Goal: Task Accomplishment & Management: Use online tool/utility

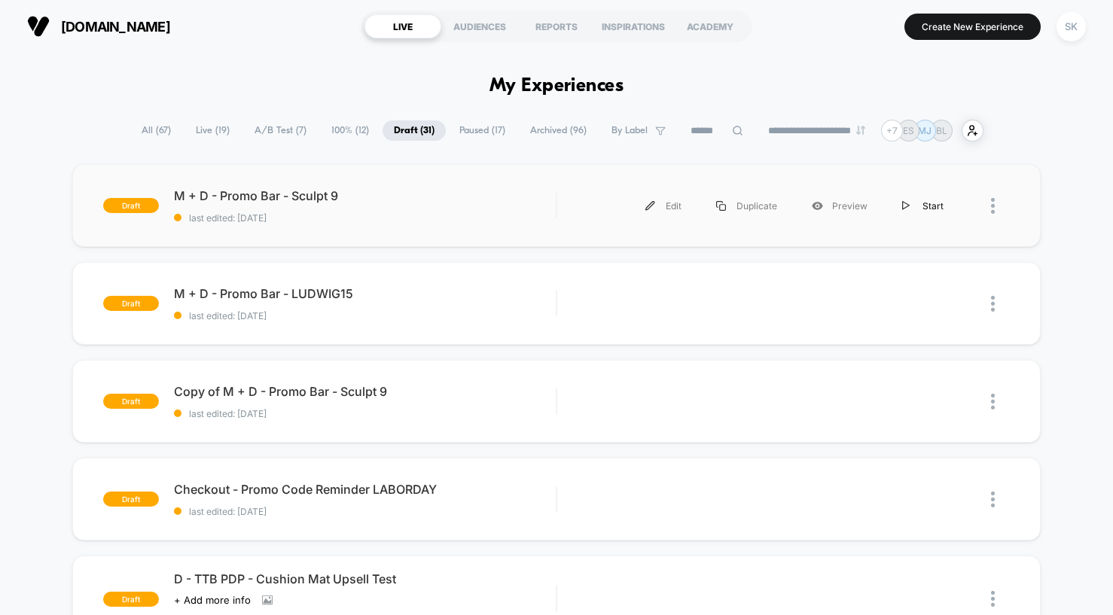
click at [901, 209] on div "Start" at bounding box center [923, 206] width 76 height 34
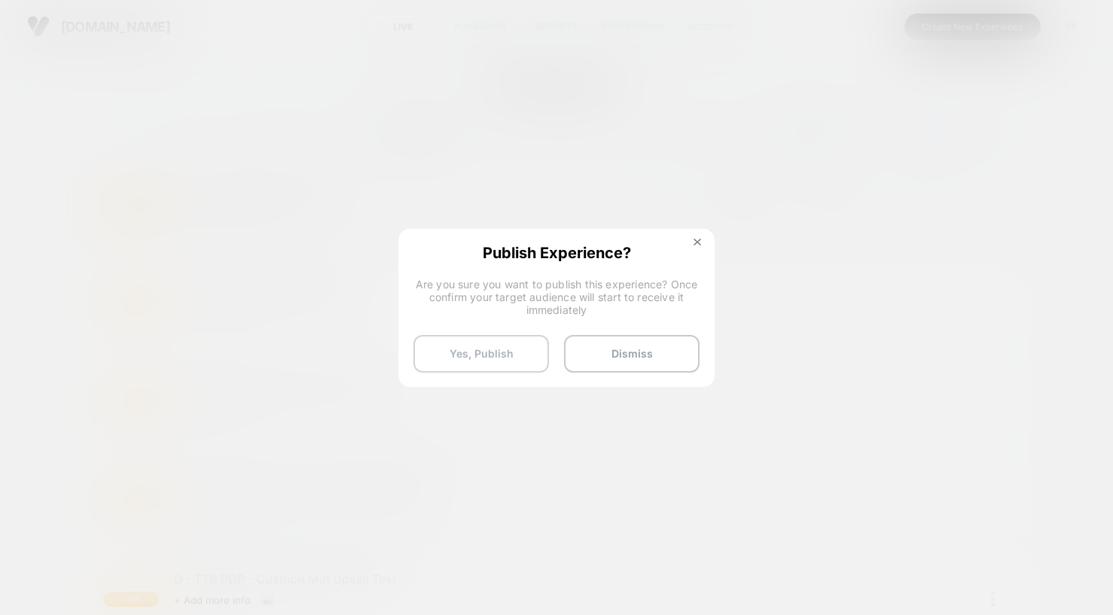
click at [514, 357] on button "Yes, Publish" at bounding box center [481, 354] width 136 height 38
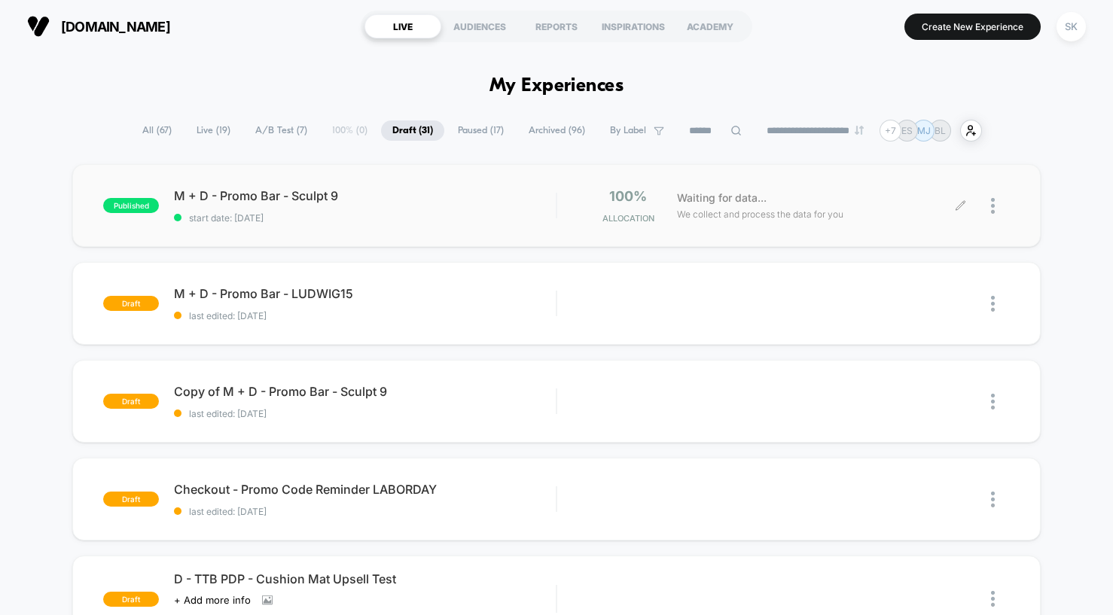
click at [962, 206] on icon at bounding box center [960, 205] width 11 height 11
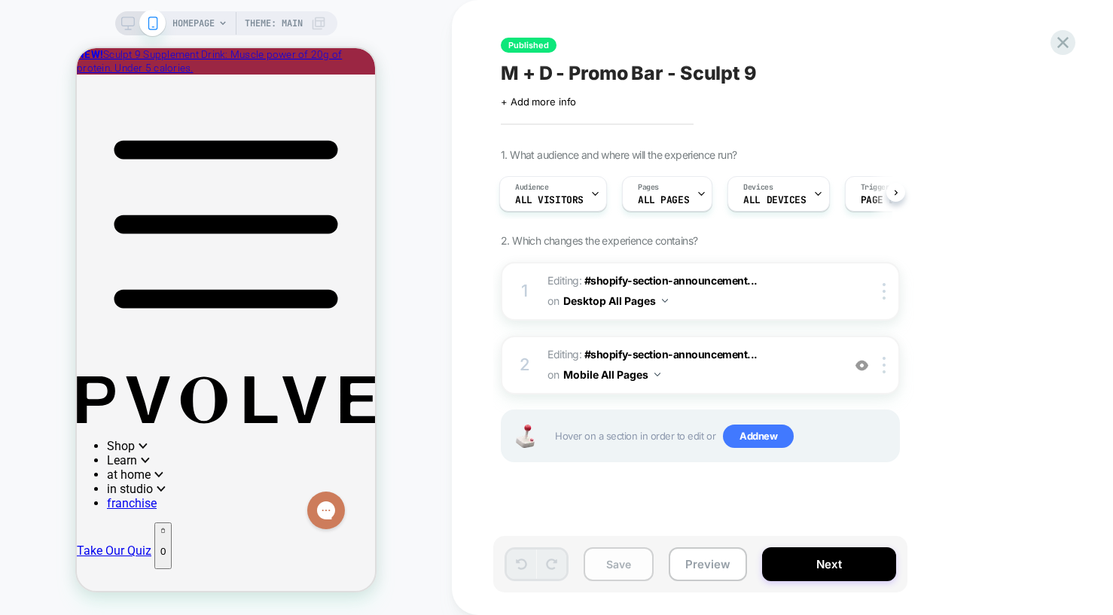
click at [608, 565] on button "Save" at bounding box center [619, 564] width 70 height 34
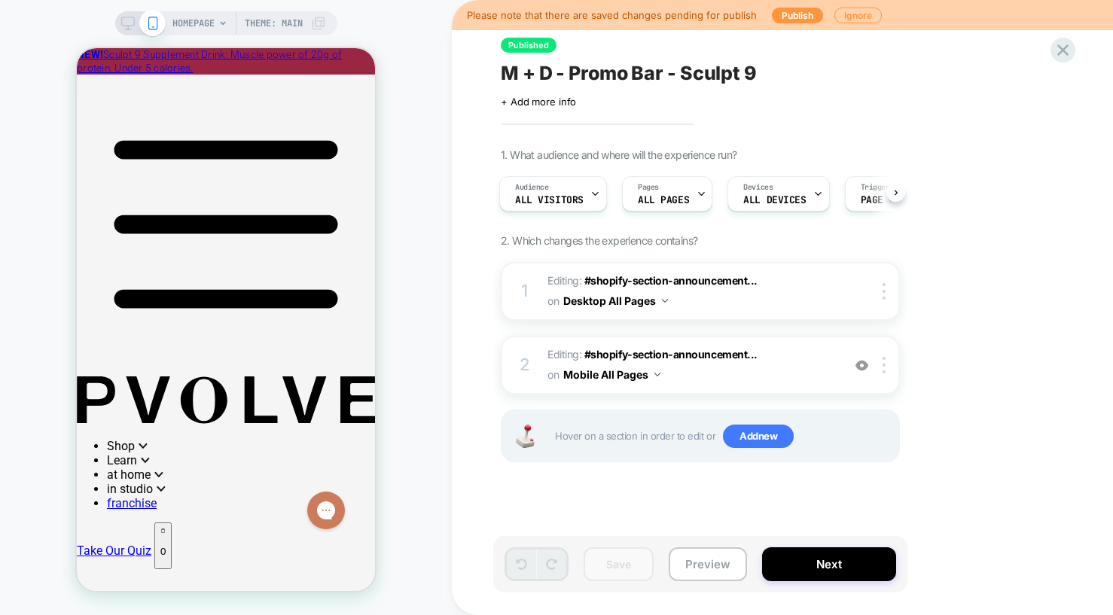
drag, startPoint x: 528, startPoint y: 139, endPoint x: 540, endPoint y: 151, distance: 17.6
click at [524, 132] on div "Published M + D - Promo Bar - Sculpt 9 Click to edit experience details + Add m…" at bounding box center [775, 307] width 565 height 585
click at [128, 27] on icon at bounding box center [128, 24] width 14 height 14
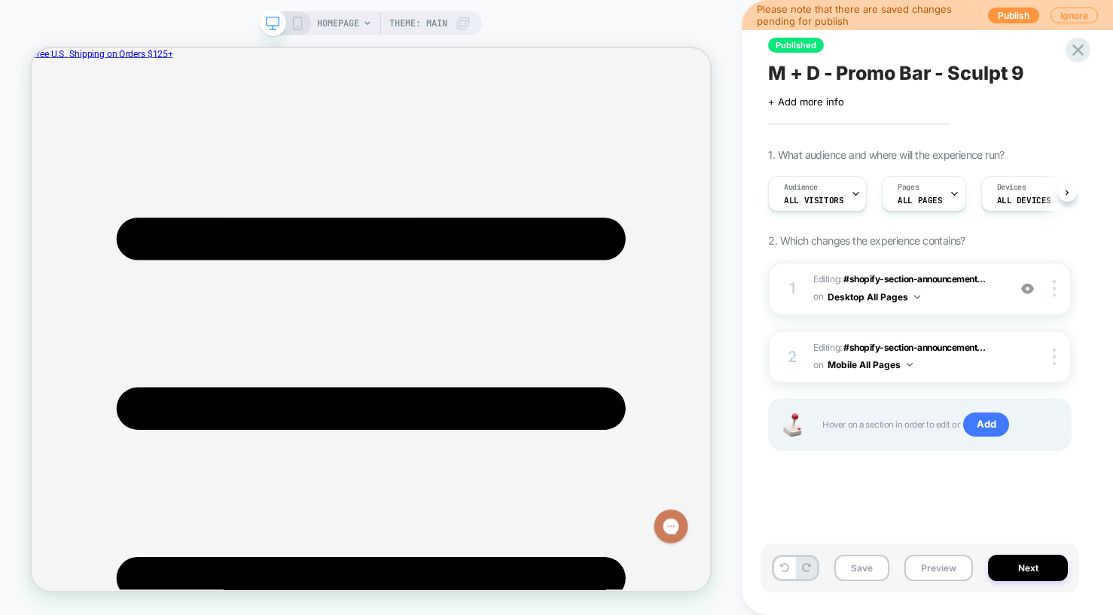
scroll to position [0, 1]
click at [950, 290] on span "Editing : #shopify-section-announcement... #shopify-section-announcement-bar on…" at bounding box center [906, 288] width 187 height 35
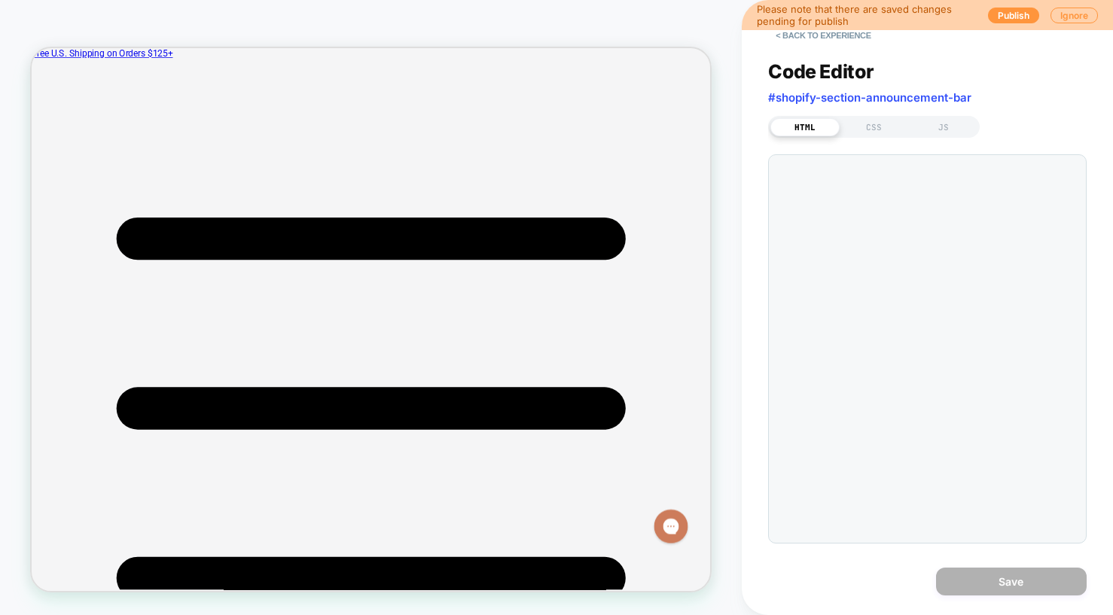
scroll to position [0, 0]
click at [791, 38] on button "< Back to experience" at bounding box center [823, 35] width 110 height 24
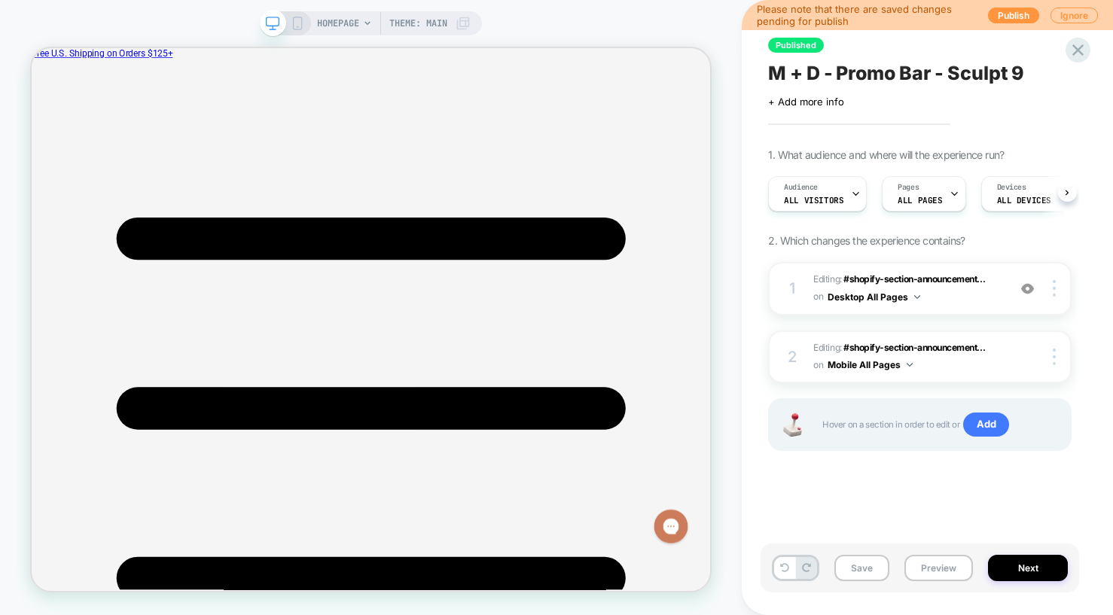
scroll to position [0, 1]
click at [1042, 367] on div "2 Editing : #shopify-section-announcement... #shopify-section-announcement-bar …" at bounding box center [919, 357] width 303 height 53
click at [1057, 356] on div at bounding box center [1055, 357] width 29 height 17
click at [942, 287] on span "Editing : #shopify-section-announcement... #shopify-section-announcement-bar on…" at bounding box center [906, 288] width 187 height 35
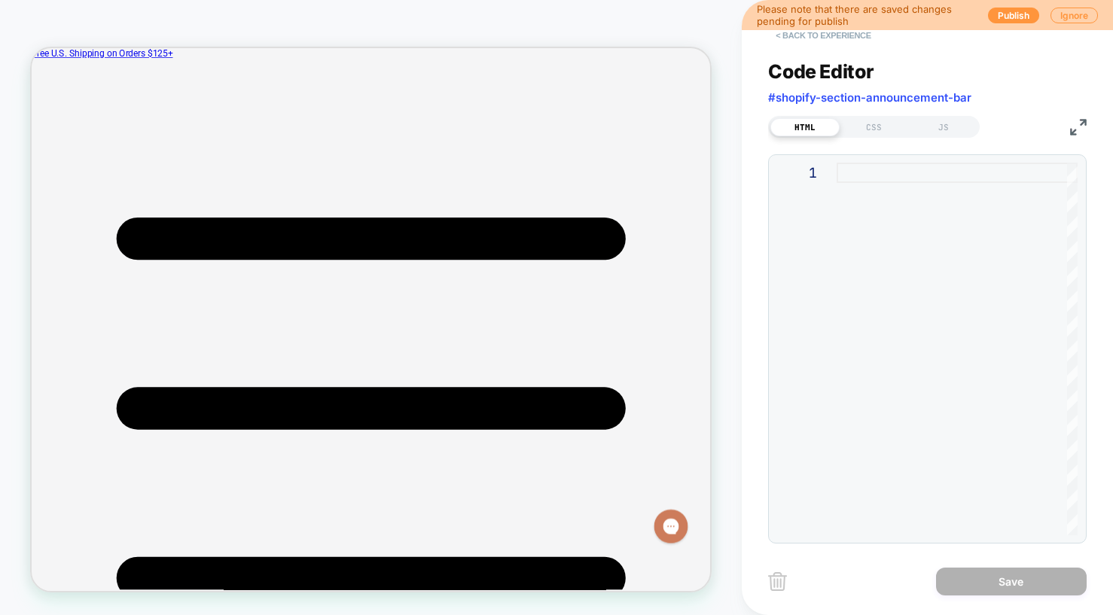
click at [819, 43] on button "< Back to experience" at bounding box center [823, 35] width 110 height 24
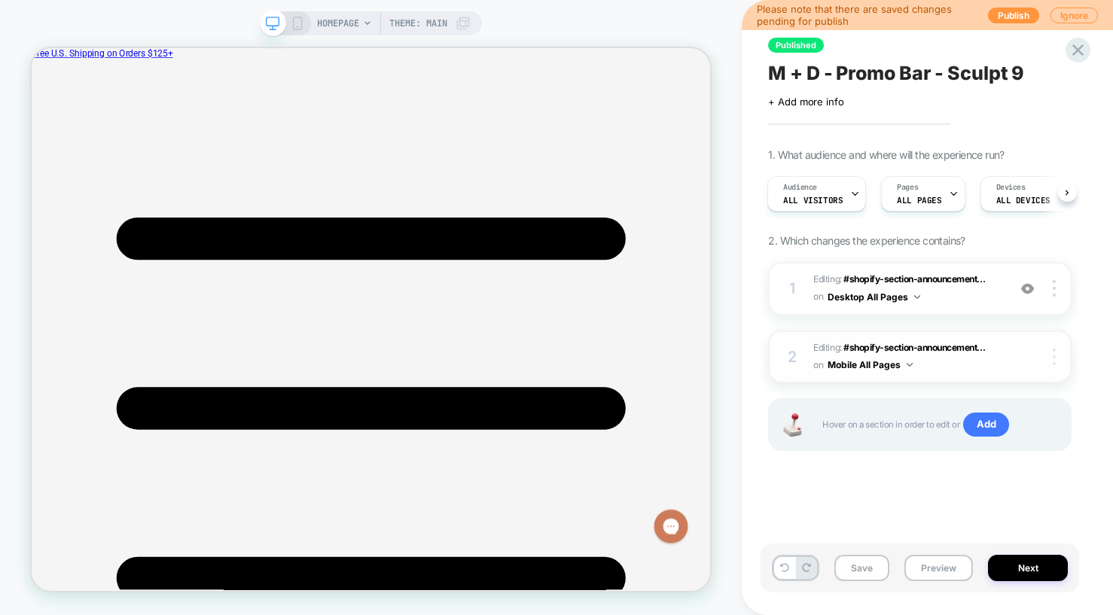
click at [1053, 360] on img at bounding box center [1054, 357] width 3 height 17
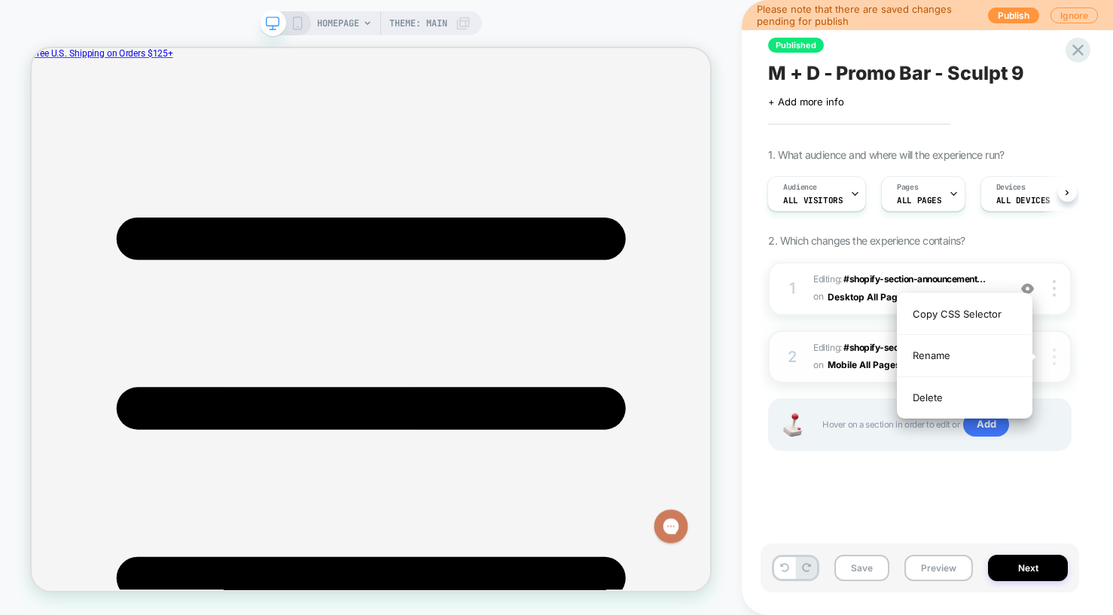
click at [1053, 360] on img at bounding box center [1054, 357] width 3 height 17
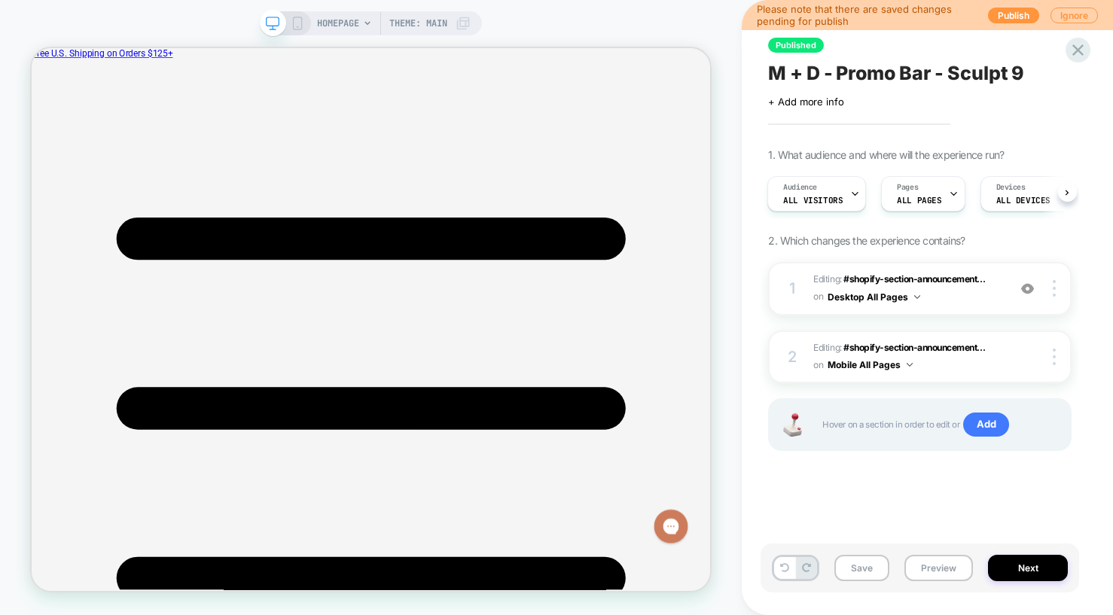
click at [295, 24] on icon at bounding box center [298, 24] width 14 height 14
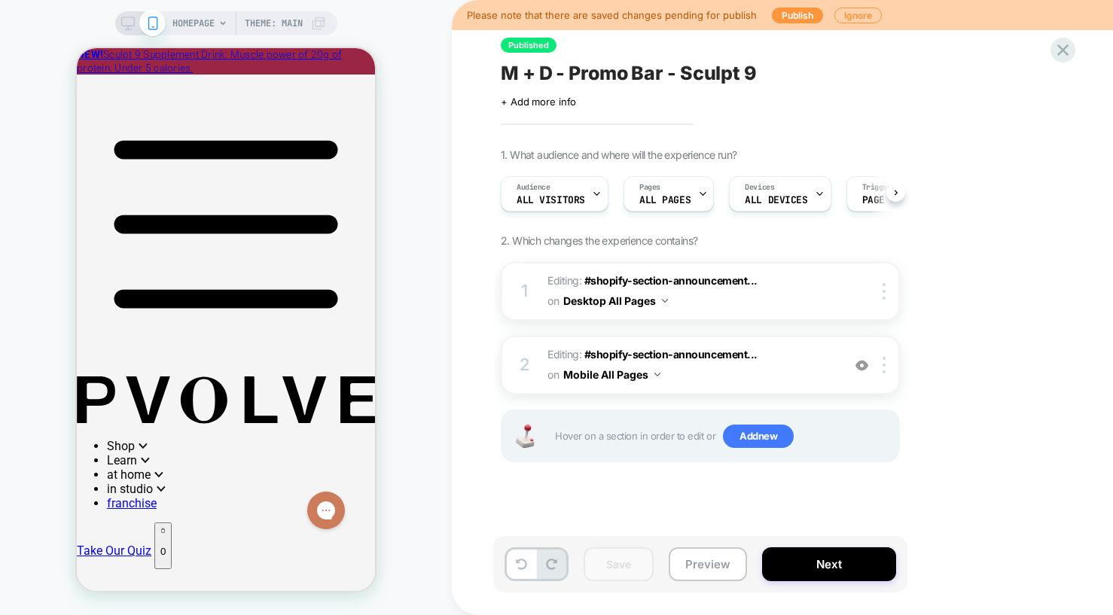
scroll to position [0, 1]
click at [593, 377] on button "Mobile All Pages" at bounding box center [611, 375] width 97 height 22
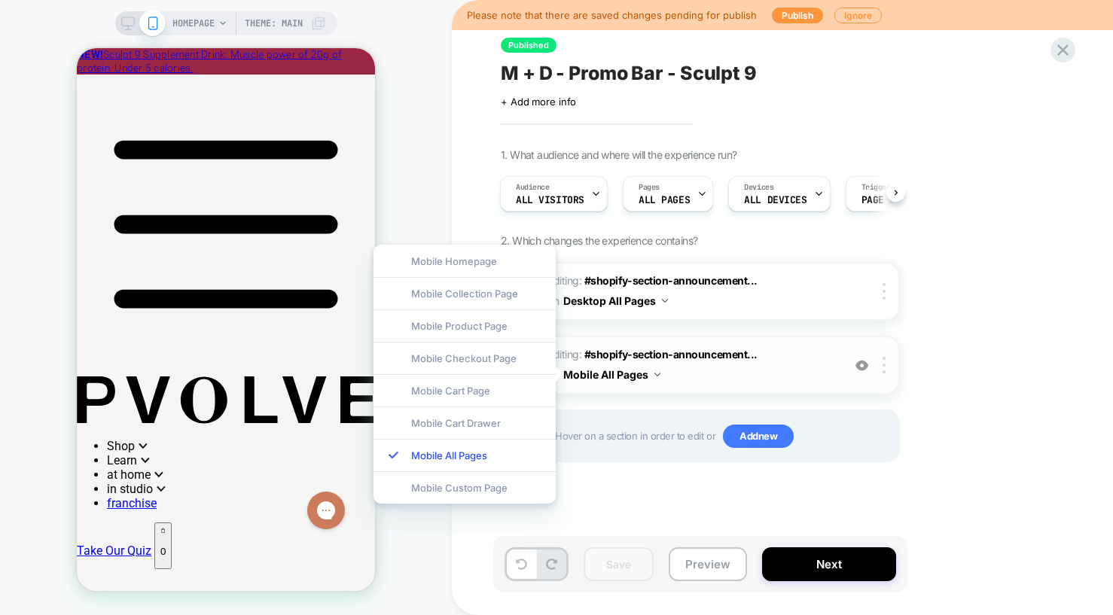
click at [719, 377] on span "Editing : #shopify-section-announcement... #shopify-section-announcement-bar on…" at bounding box center [690, 365] width 287 height 41
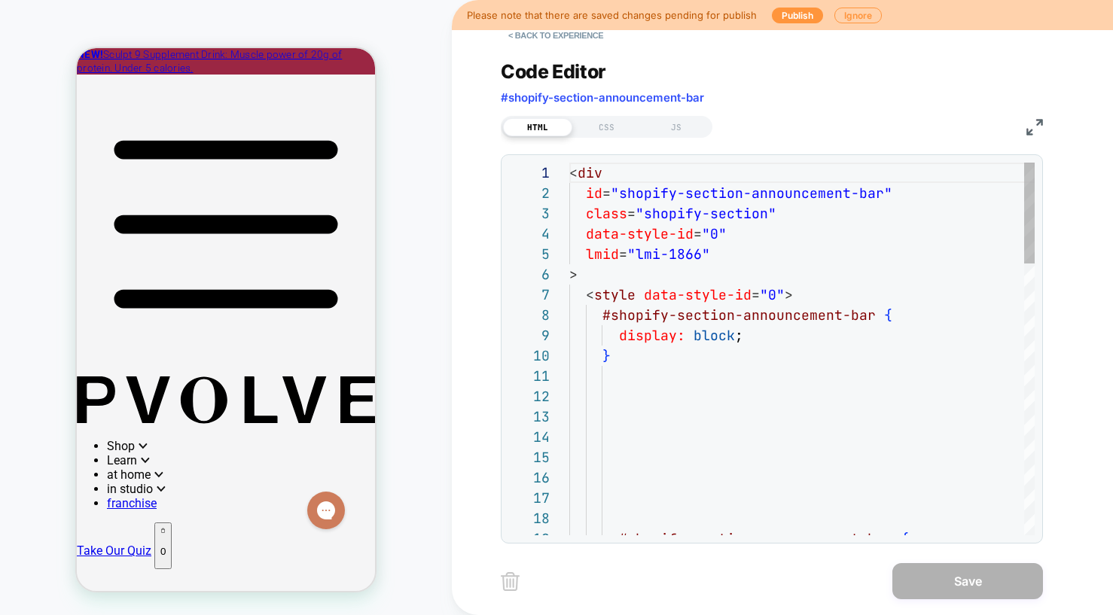
scroll to position [203, 0]
type textarea "**********"
click at [552, 43] on button "< Back to experience" at bounding box center [556, 35] width 110 height 24
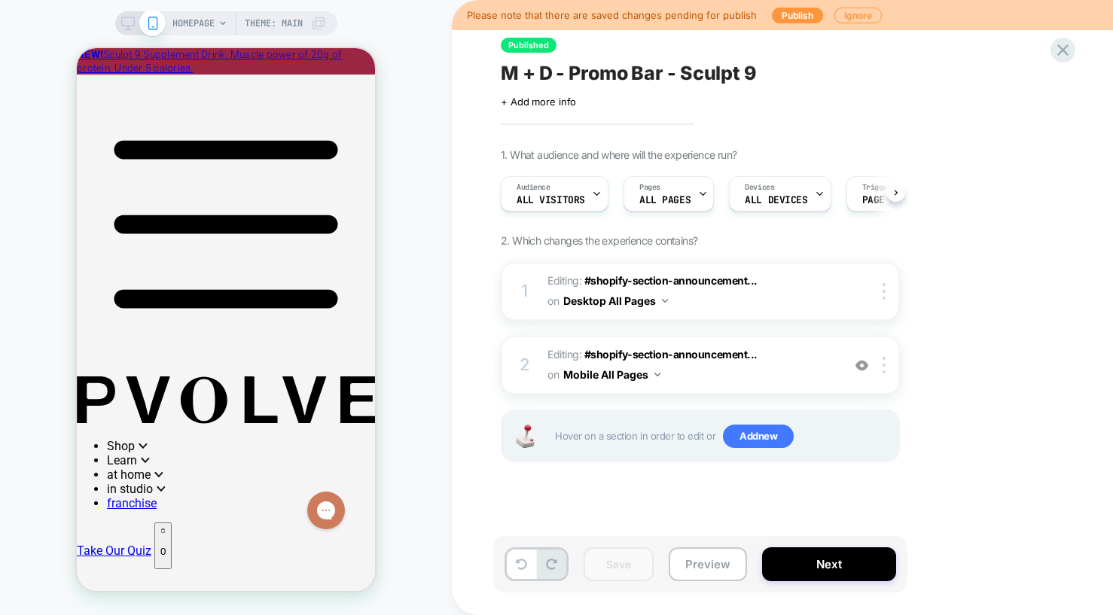
scroll to position [0, 1]
click at [884, 364] on img at bounding box center [884, 365] width 3 height 17
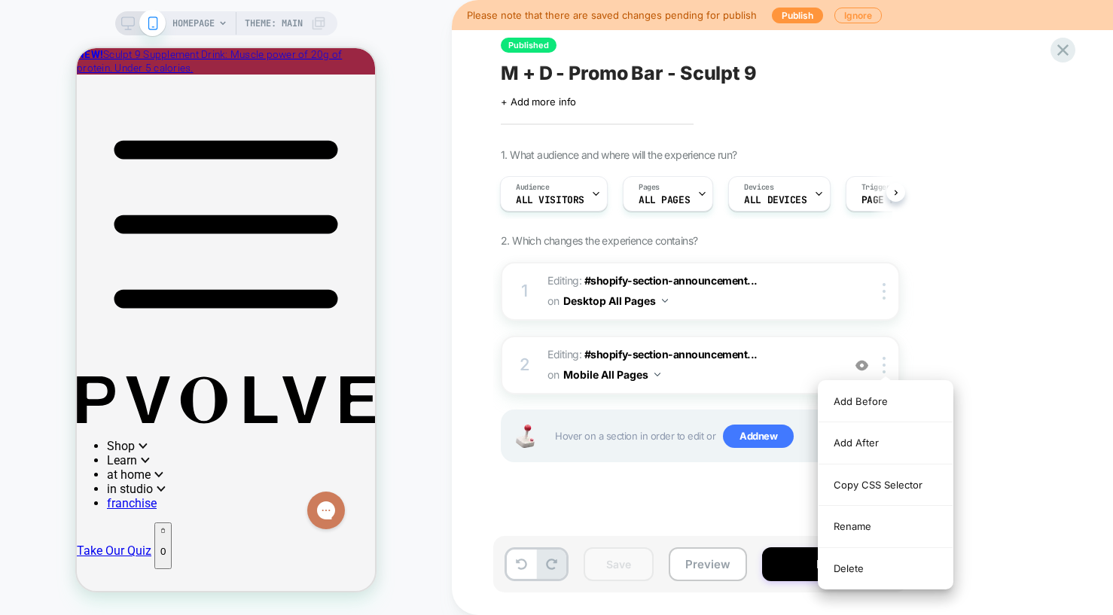
click at [1054, 343] on div "Published M + D - Promo Bar - Sculpt 9 Click to edit experience details + Add m…" at bounding box center [775, 307] width 565 height 585
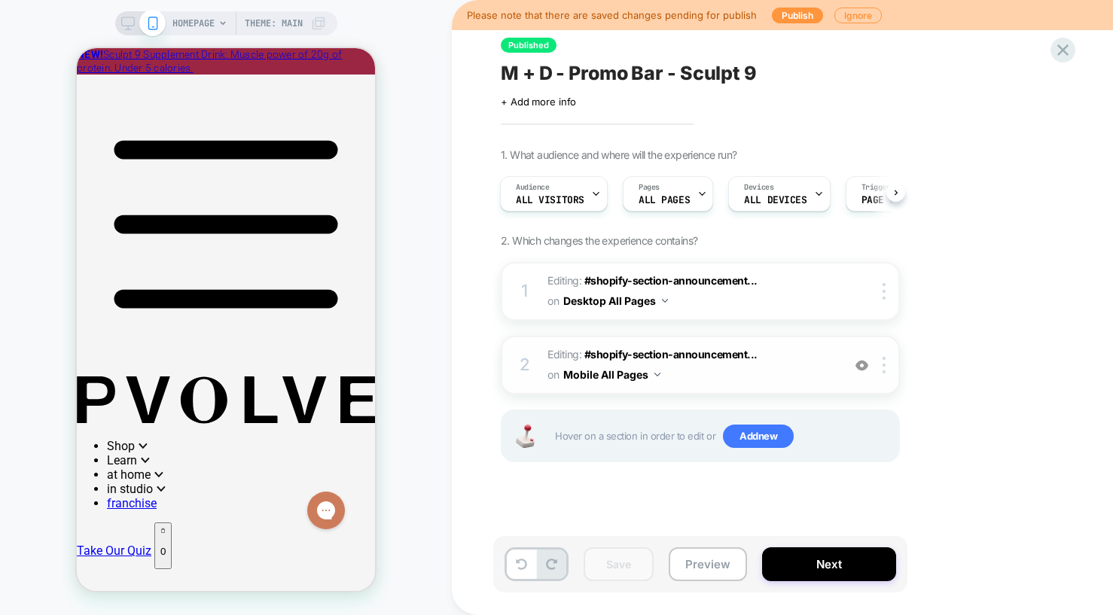
click at [706, 376] on span "Editing : #shopify-section-announcement... #shopify-section-announcement-bar on…" at bounding box center [690, 365] width 287 height 41
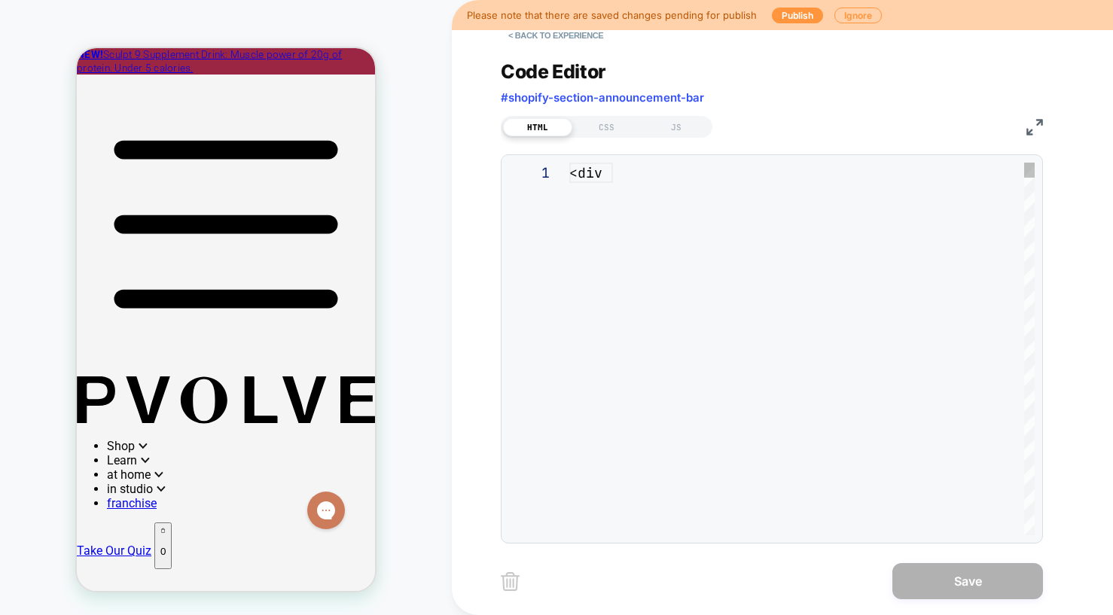
scroll to position [203, 0]
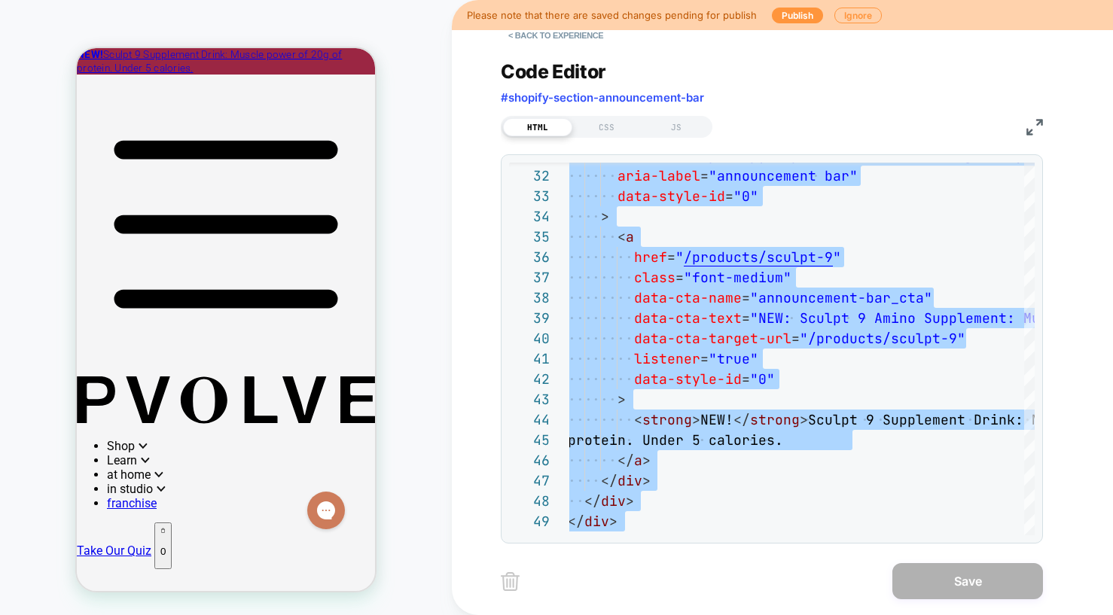
type textarea "**********"
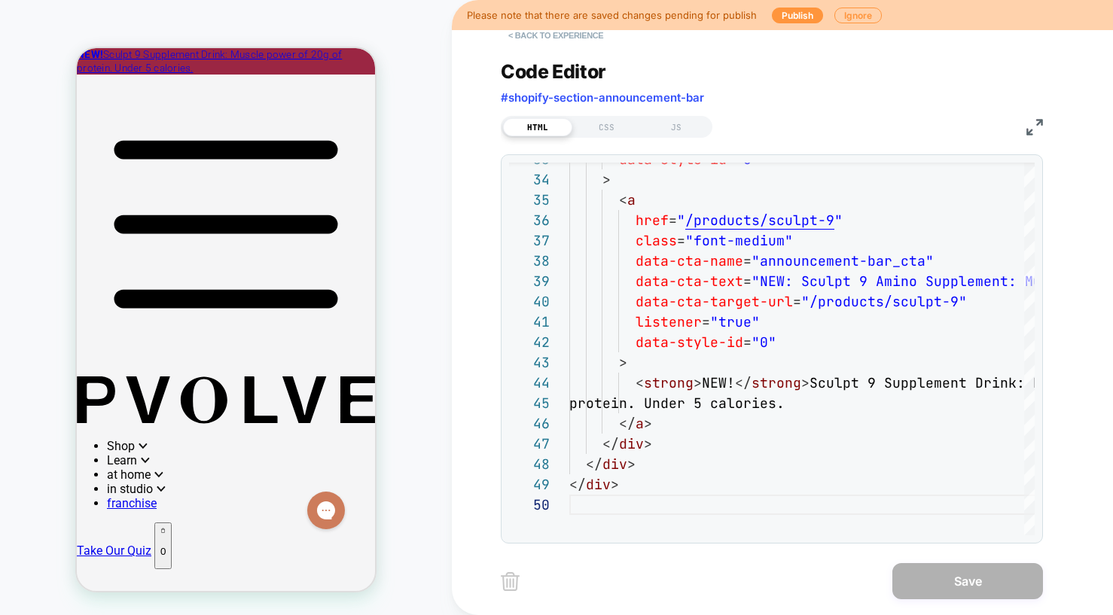
click at [581, 36] on button "< Back to experience" at bounding box center [556, 35] width 110 height 24
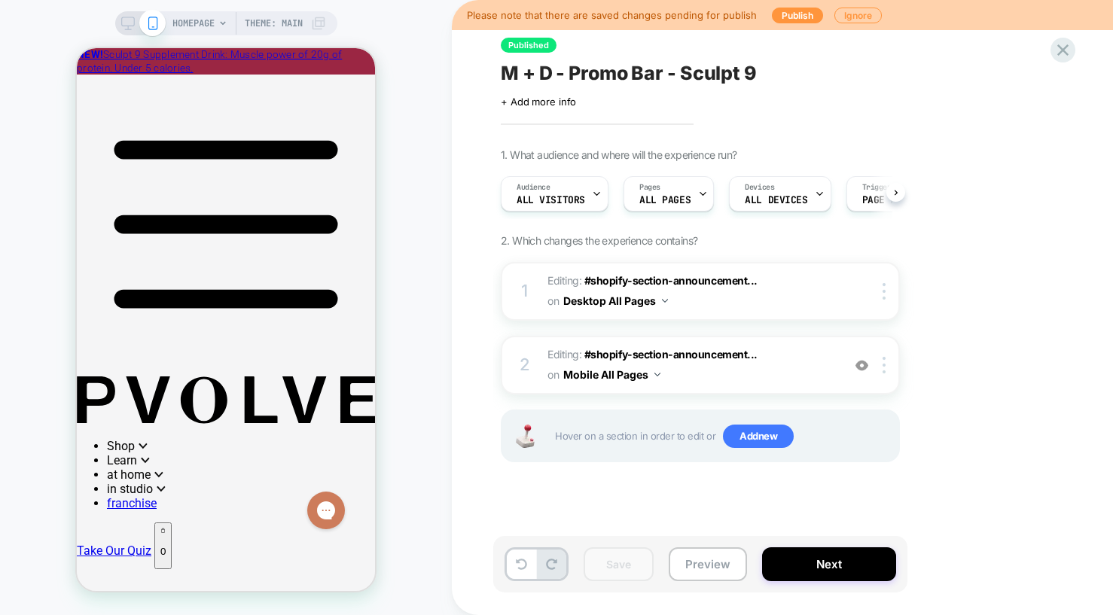
scroll to position [0, 1]
click at [816, 295] on span "Editing : #shopify-section-announcement... #shopify-section-announcement-bar on…" at bounding box center [690, 291] width 287 height 41
click at [127, 27] on icon at bounding box center [127, 28] width 1 height 4
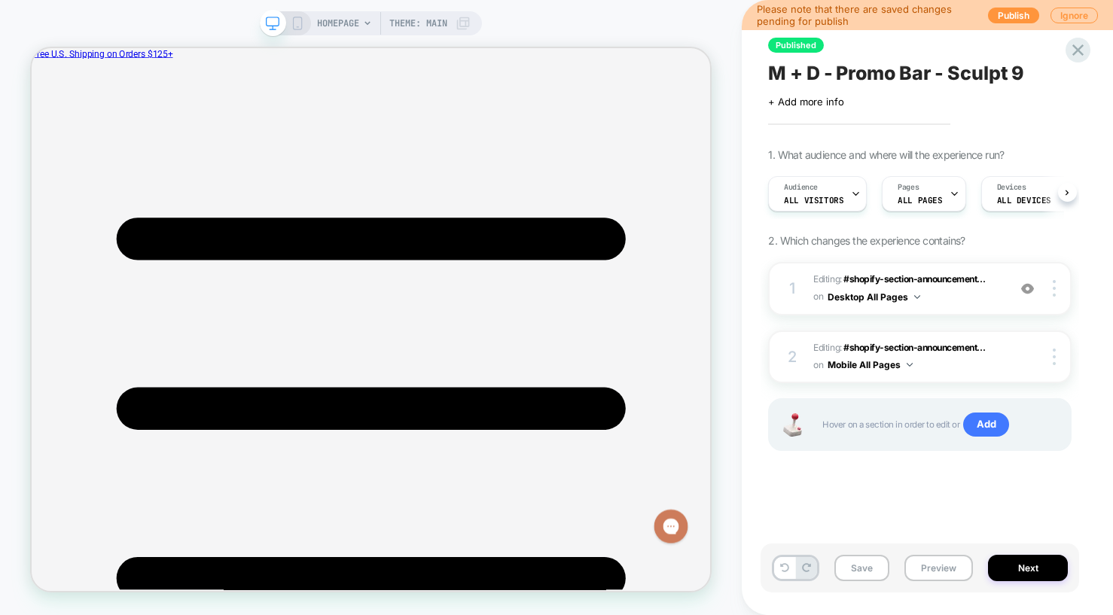
scroll to position [0, 1]
click at [959, 297] on span "Editing : #shopify-section-announcement... #shopify-section-announcement-bar on…" at bounding box center [906, 288] width 187 height 35
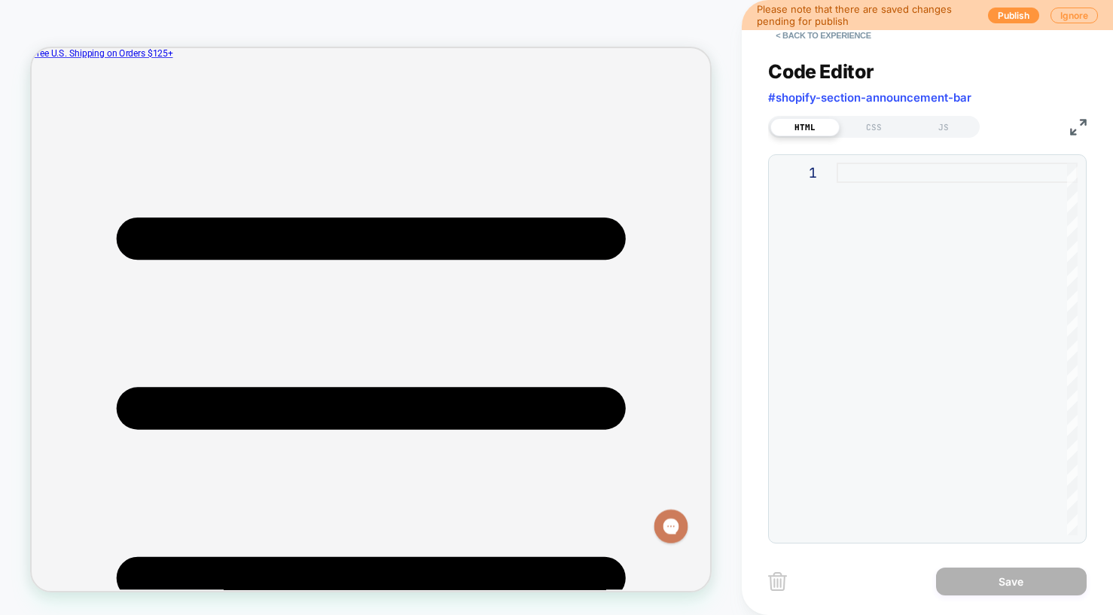
click at [892, 316] on div at bounding box center [957, 349] width 241 height 373
type textarea "**********"
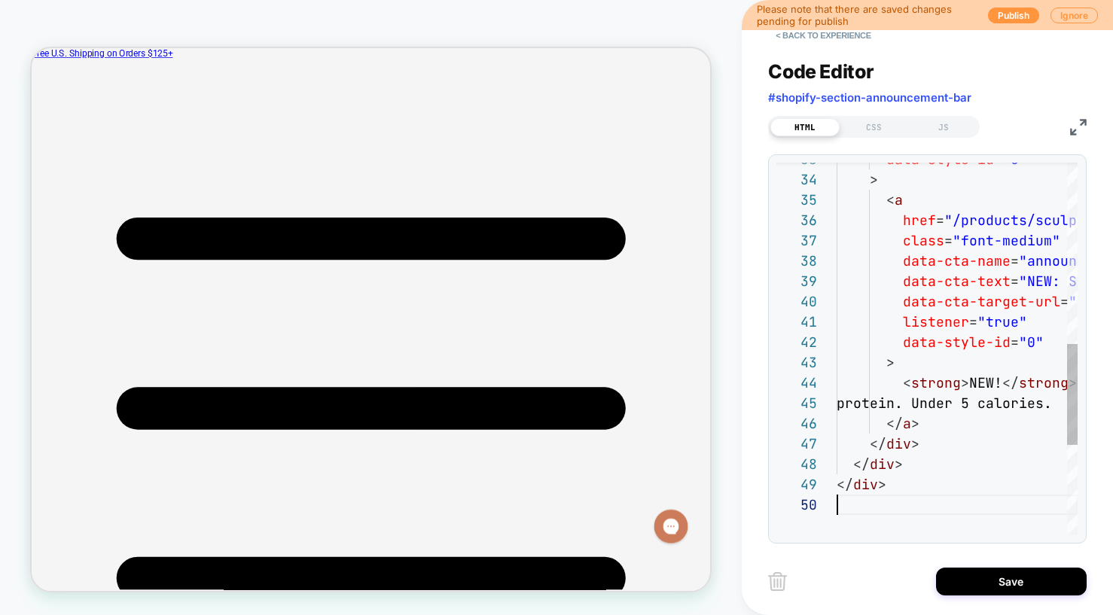
scroll to position [183, 0]
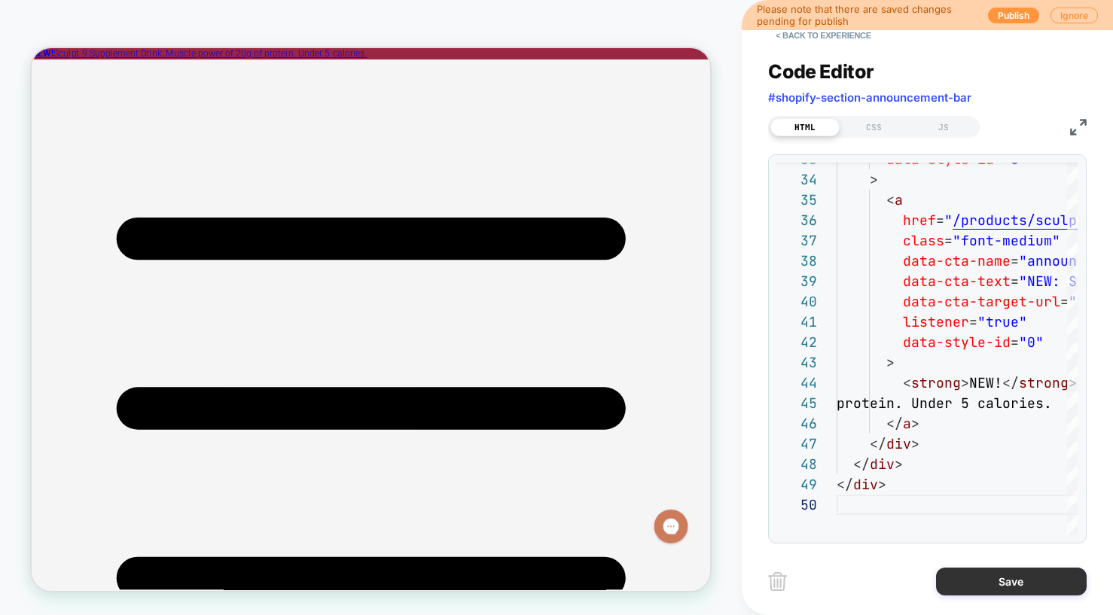
click at [986, 587] on button "Save" at bounding box center [1011, 582] width 151 height 28
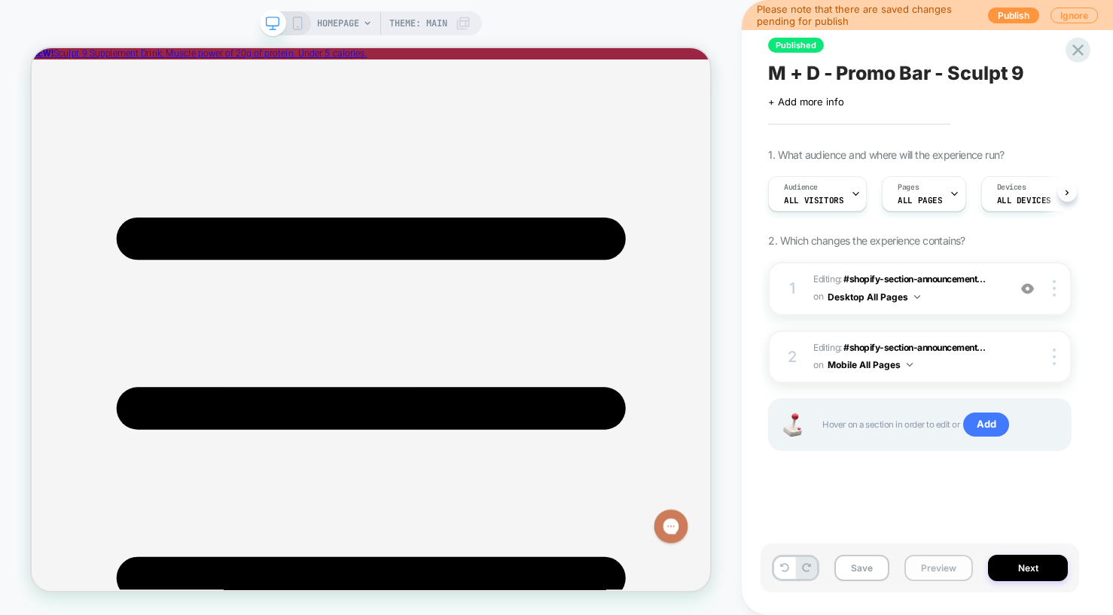
scroll to position [0, 1]
click at [858, 566] on button "Save" at bounding box center [861, 568] width 55 height 26
click at [1011, 14] on button "Publish" at bounding box center [1013, 16] width 51 height 16
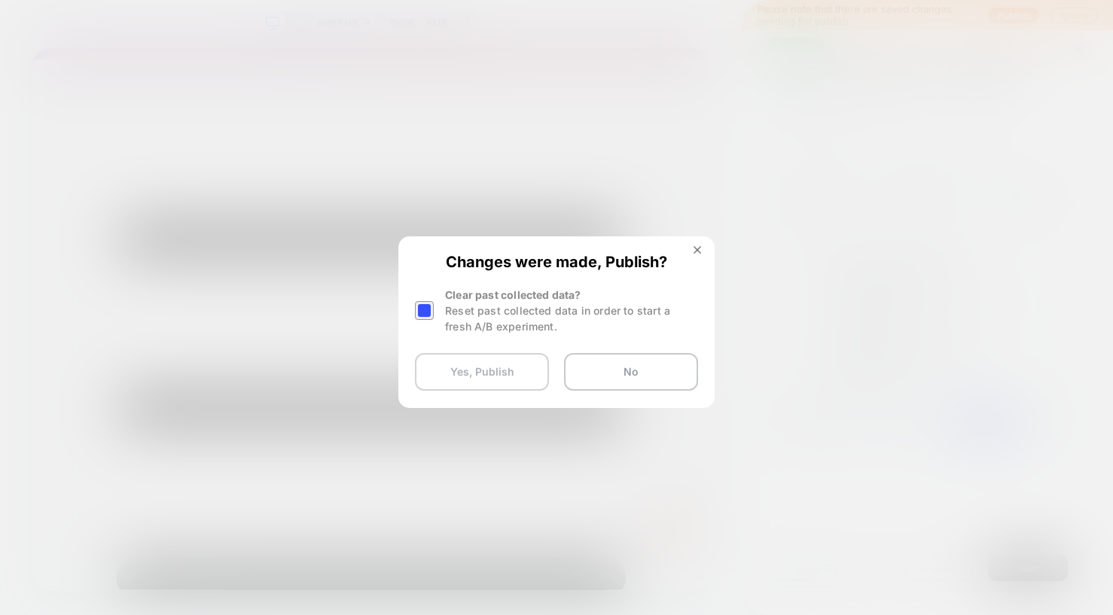
drag, startPoint x: 428, startPoint y: 309, endPoint x: 440, endPoint y: 356, distance: 48.2
click at [428, 311] on div at bounding box center [424, 310] width 19 height 19
click at [441, 370] on button "Yes, Publish" at bounding box center [482, 372] width 134 height 38
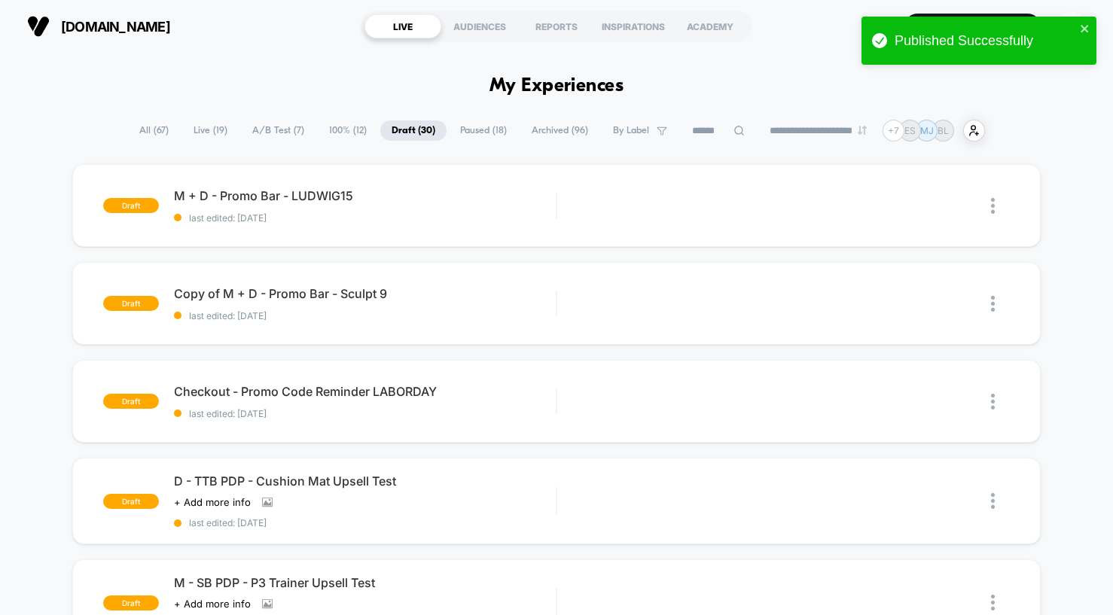
click at [322, 127] on span "100% ( 12 )" at bounding box center [348, 130] width 60 height 20
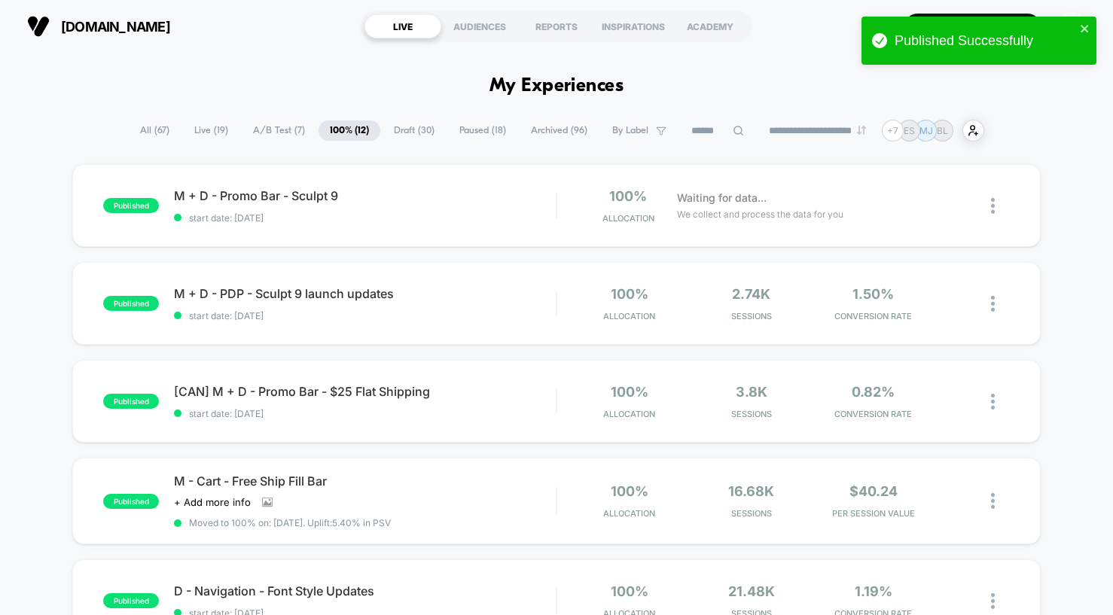
click at [489, 131] on span "Paused ( 18 )" at bounding box center [482, 130] width 69 height 20
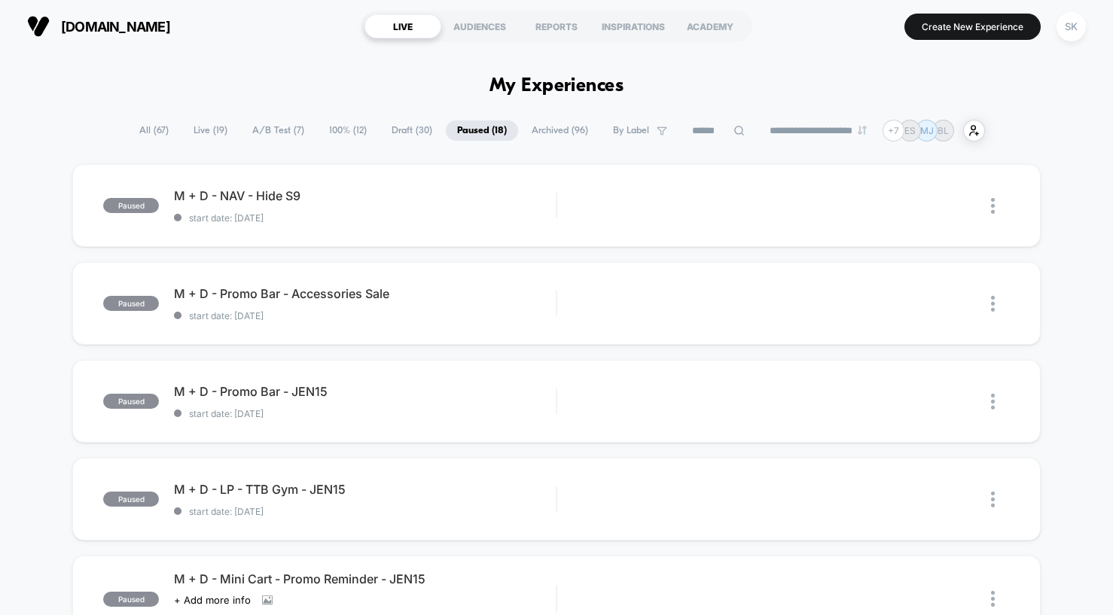
click at [348, 130] on span "100% ( 12 )" at bounding box center [348, 130] width 60 height 20
